Goal: Task Accomplishment & Management: Manage account settings

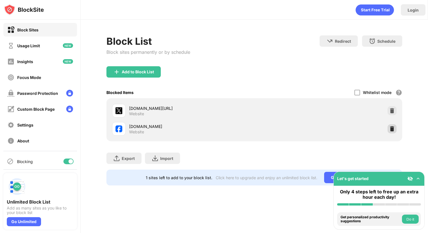
click at [388, 125] on div at bounding box center [391, 128] width 9 height 9
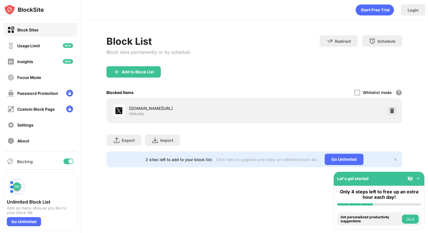
click at [264, 57] on div "Block List Block sites permanently or by schedule Redirect Choose a site to be …" at bounding box center [254, 50] width 296 height 31
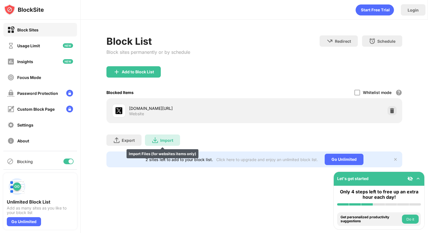
click at [172, 138] on div "Import" at bounding box center [166, 140] width 13 height 5
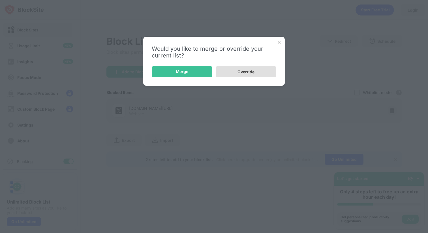
click at [237, 71] on div "Override" at bounding box center [246, 71] width 61 height 11
